Goal: Navigation & Orientation: Go to known website

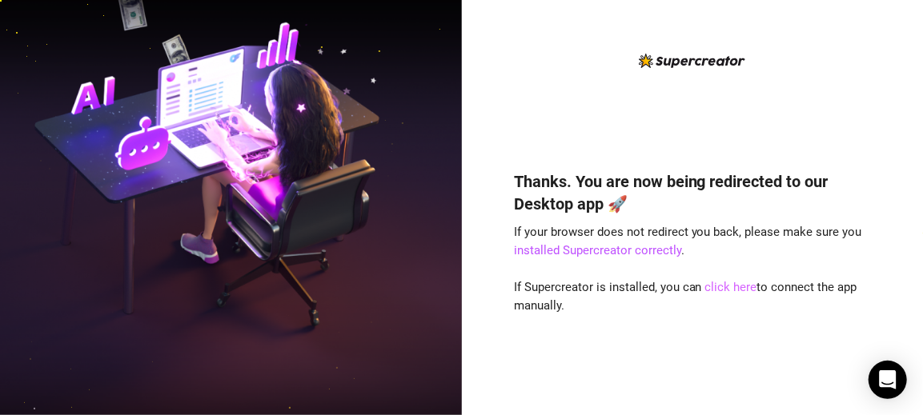
click at [730, 286] on link "click here" at bounding box center [731, 287] width 52 height 14
click at [720, 334] on div "Thanks. You are now being redirected to our Desktop app 🚀 If your browser does …" at bounding box center [692, 269] width 357 height 241
click at [721, 289] on link "click here" at bounding box center [731, 287] width 52 height 14
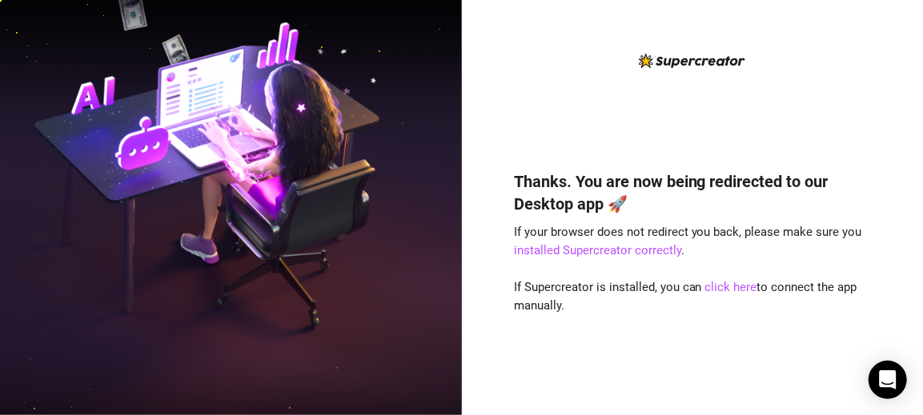
click at [721, 308] on div "Thanks. You are now being redirected to our Desktop app 🚀 If your browser does …" at bounding box center [692, 269] width 357 height 241
click at [724, 283] on link "click here" at bounding box center [731, 287] width 52 height 14
click at [728, 291] on link "click here" at bounding box center [731, 287] width 52 height 14
click at [729, 291] on link "click here" at bounding box center [731, 287] width 52 height 14
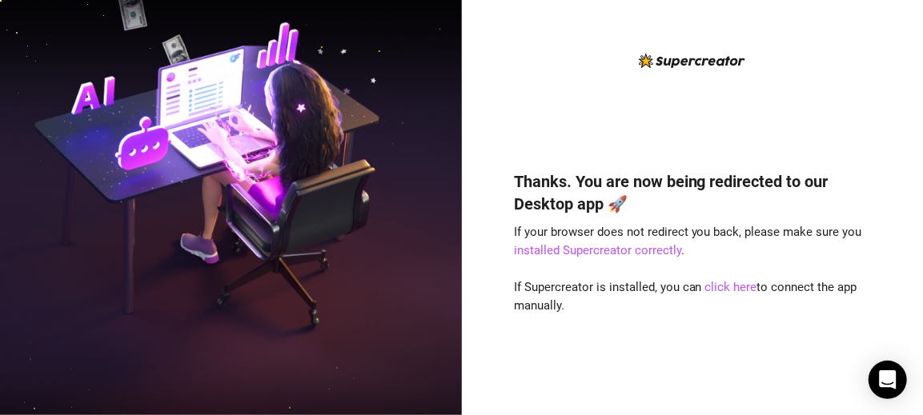
click at [830, 84] on div "Thanks. You are now being redirected to our Desktop app 🚀 If your browser does …" at bounding box center [692, 220] width 357 height 339
click at [734, 286] on link "click here" at bounding box center [731, 287] width 52 height 14
click at [726, 316] on div "Thanks. You are now being redirected to our Desktop app 🚀 If your browser does …" at bounding box center [692, 269] width 357 height 241
